Goal: Information Seeking & Learning: Learn about a topic

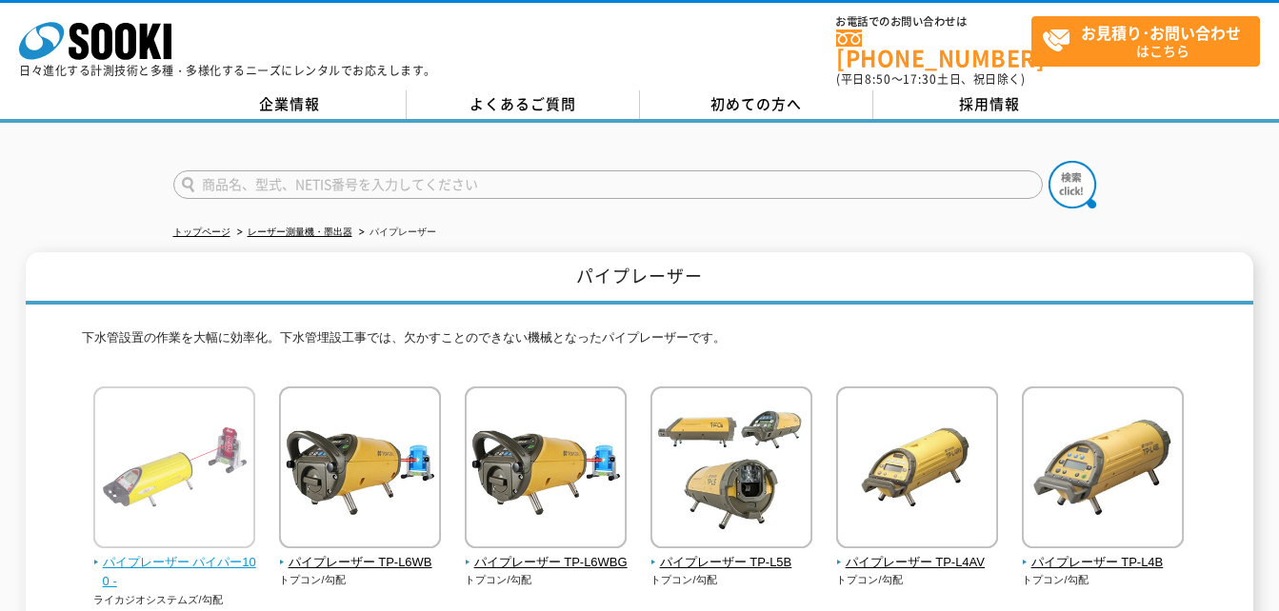
scroll to position [286, 0]
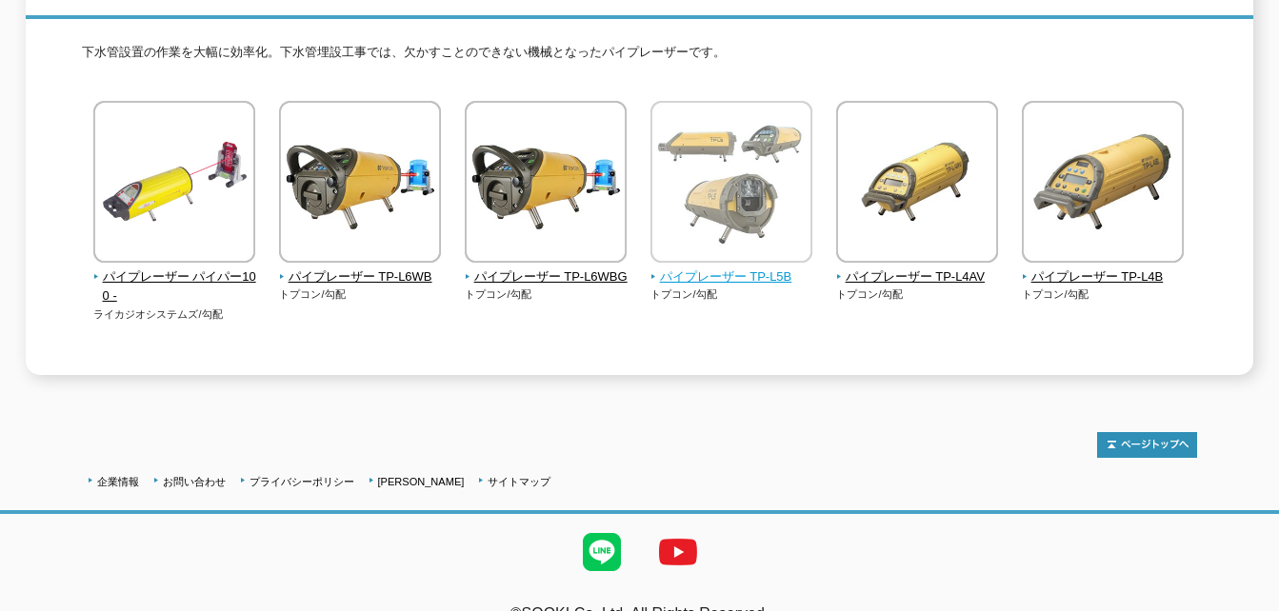
click at [788, 268] on span "パイプレーザー TP-L5B" at bounding box center [731, 278] width 163 height 20
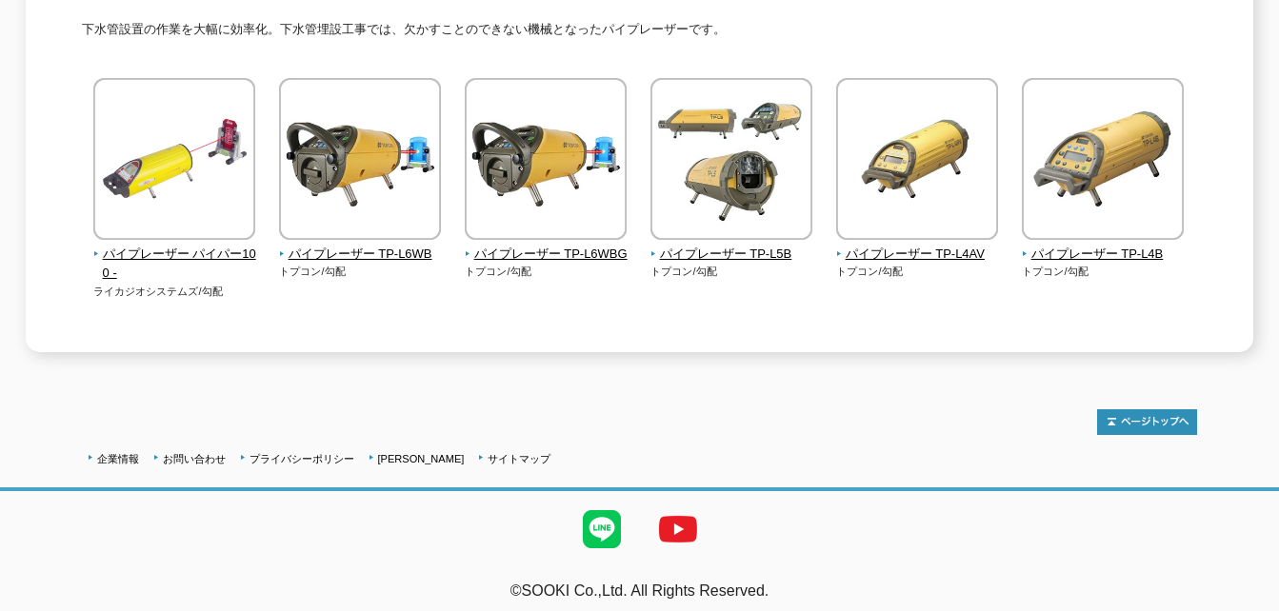
scroll to position [0, 0]
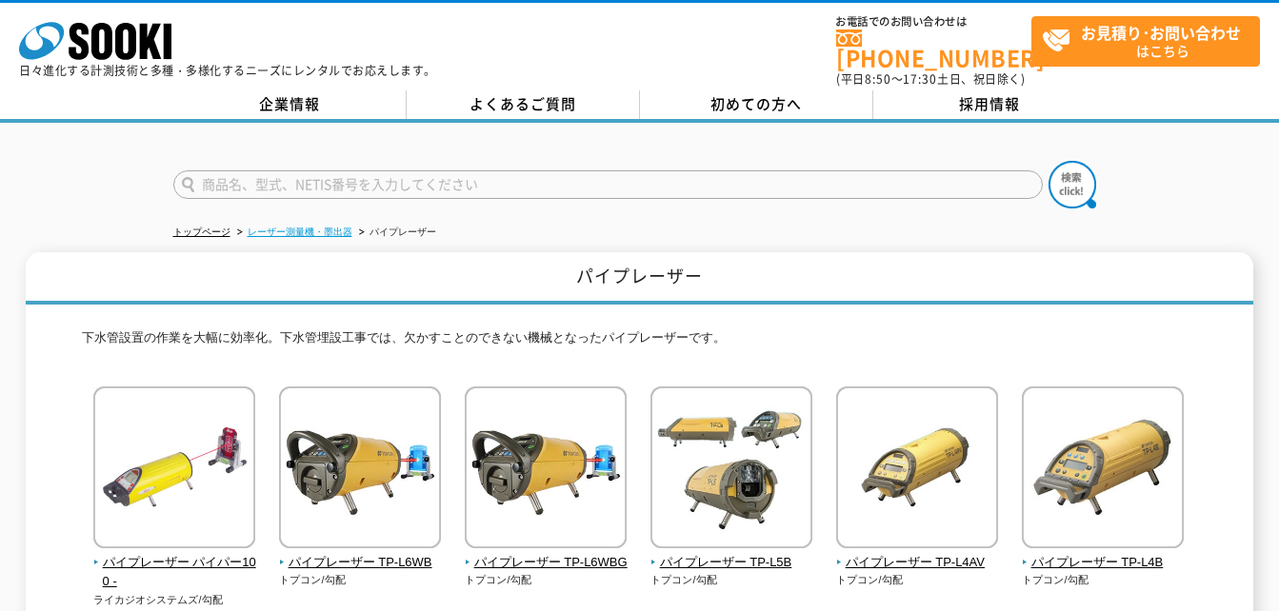
click at [310, 227] on link "レーザー測量機・墨出器" at bounding box center [300, 232] width 105 height 10
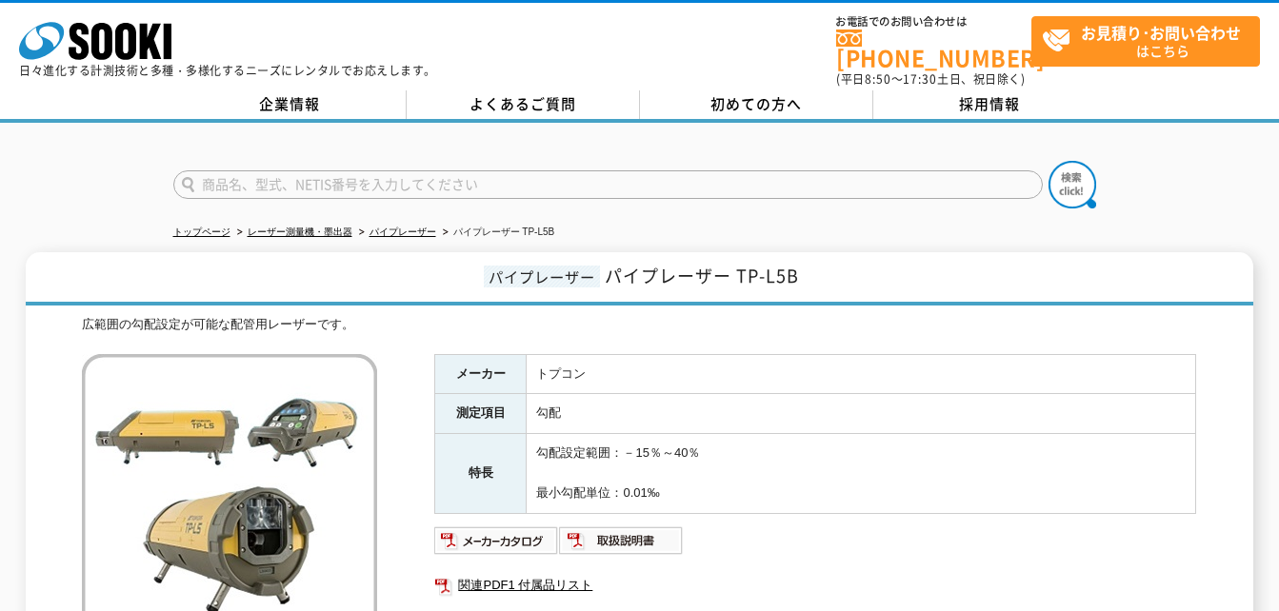
scroll to position [190, 0]
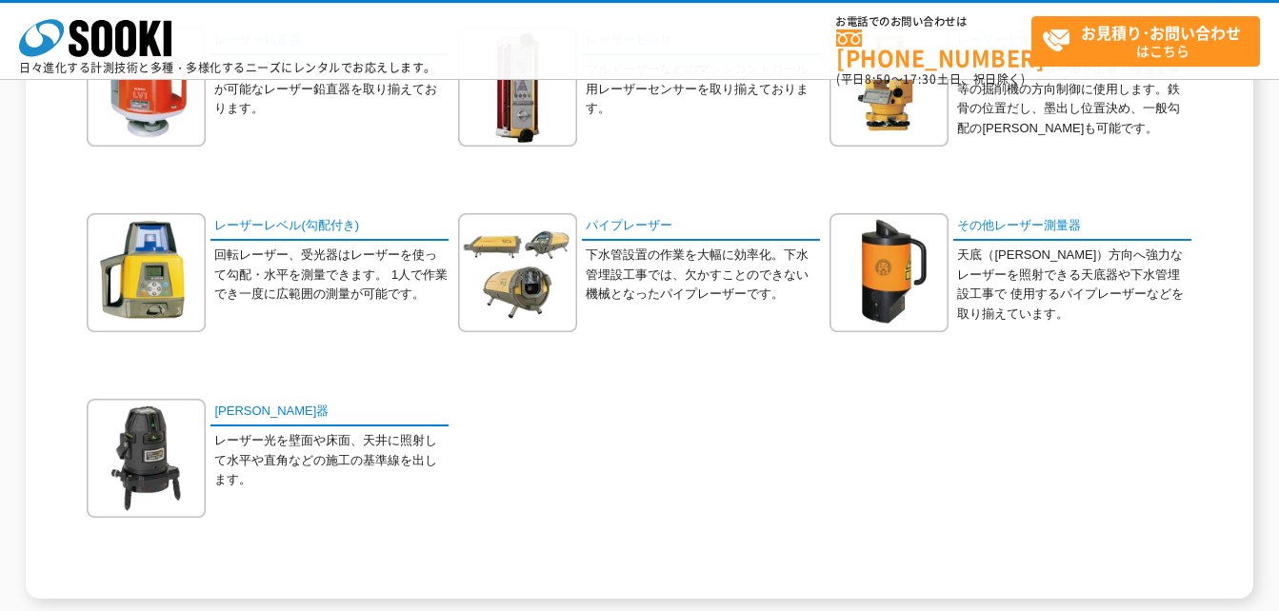
scroll to position [735, 0]
